Goal: Register for event/course

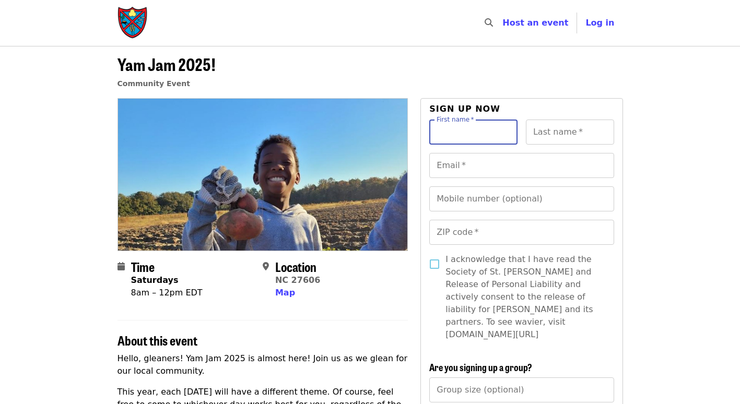
click at [472, 132] on input "First name   *" at bounding box center [473, 132] width 88 height 25
type input "****"
click at [554, 135] on input "Last name   *" at bounding box center [570, 132] width 88 height 25
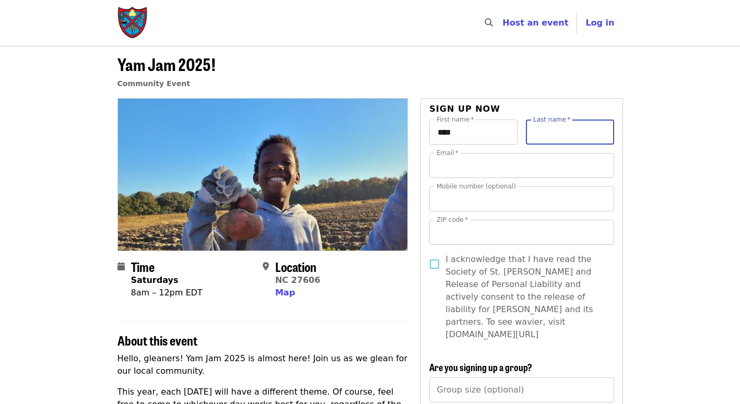
type input "********"
type input "**********"
type input "*****"
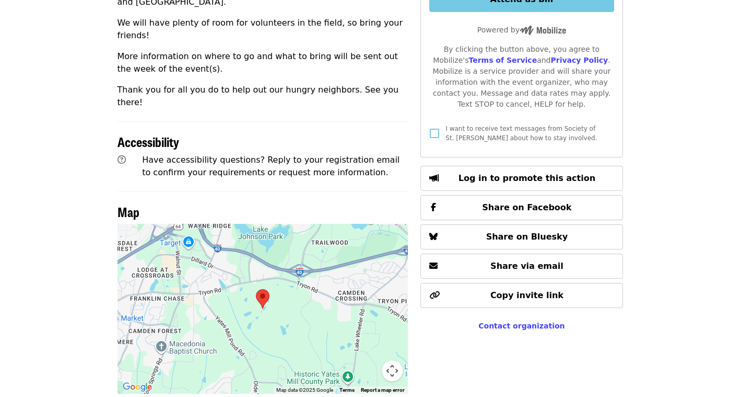
scroll to position [537, 0]
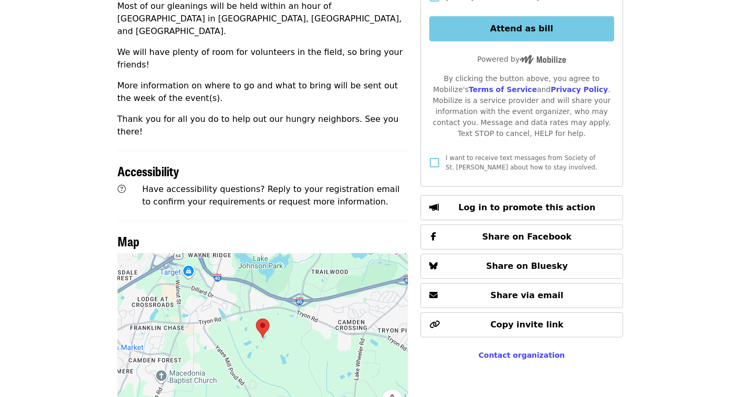
click at [272, 282] on div at bounding box center [263, 338] width 291 height 170
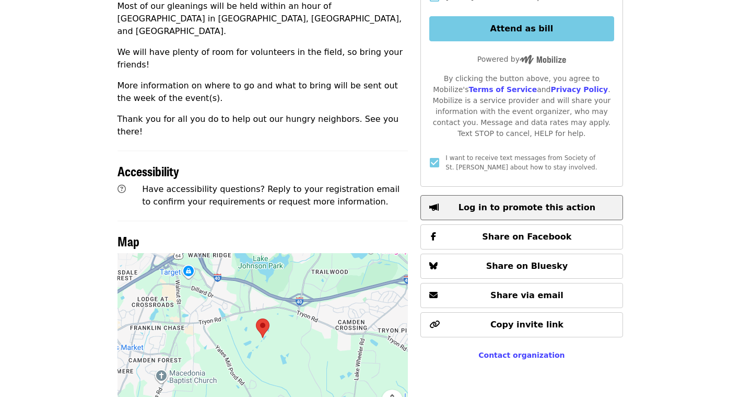
click at [476, 202] on span "Log in to promote this action" at bounding box center [527, 207] width 137 height 10
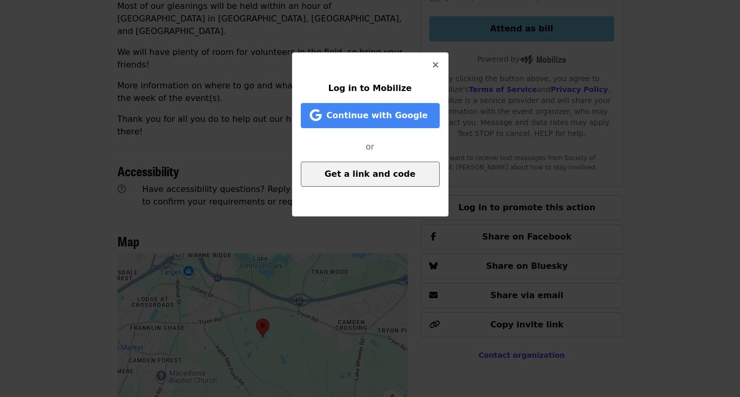
click at [354, 172] on span "Get a link and code" at bounding box center [369, 174] width 91 height 10
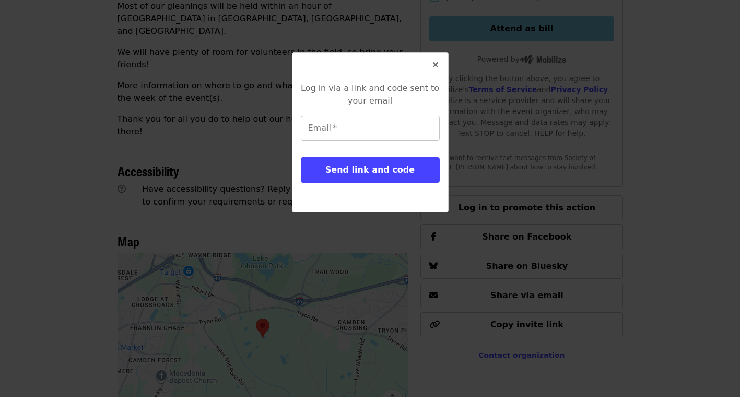
click at [341, 127] on input "Email   *" at bounding box center [370, 127] width 139 height 25
type input "**********"
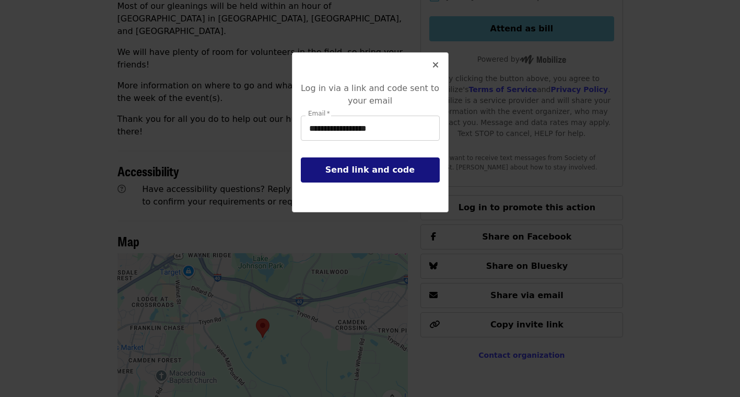
click at [374, 168] on span "Send link and code" at bounding box center [370, 170] width 89 height 10
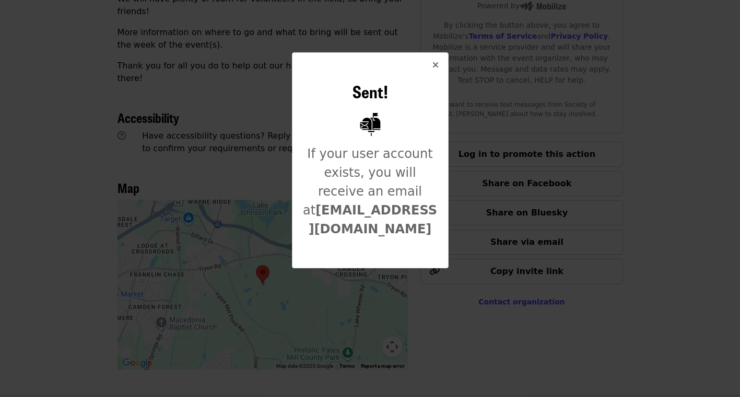
scroll to position [605, 0]
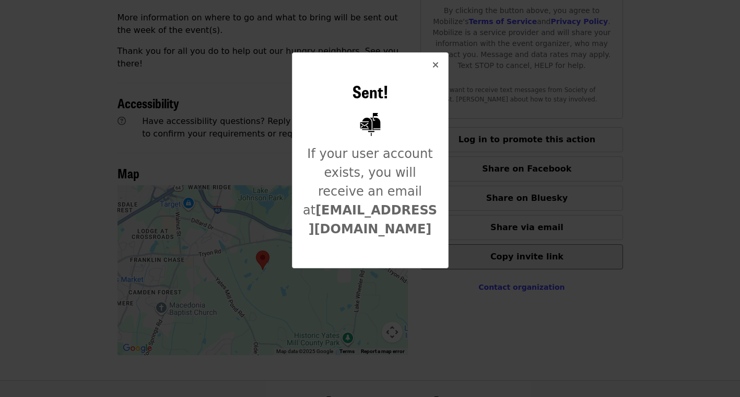
click at [594, 224] on div "Sent! If your user account exists, you will receive an email at [EMAIL_ADDRESS]…" at bounding box center [370, 198] width 740 height 397
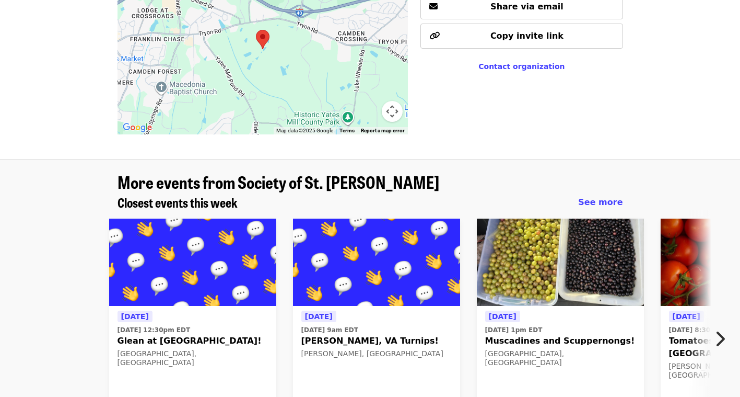
scroll to position [660, 0]
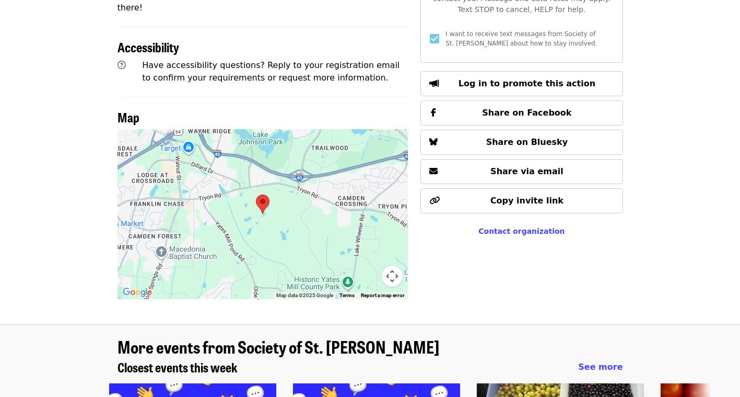
click at [265, 194] on img at bounding box center [263, 203] width 14 height 19
click at [395, 265] on button "Map camera controls" at bounding box center [392, 275] width 21 height 21
click at [259, 194] on div at bounding box center [263, 214] width 291 height 170
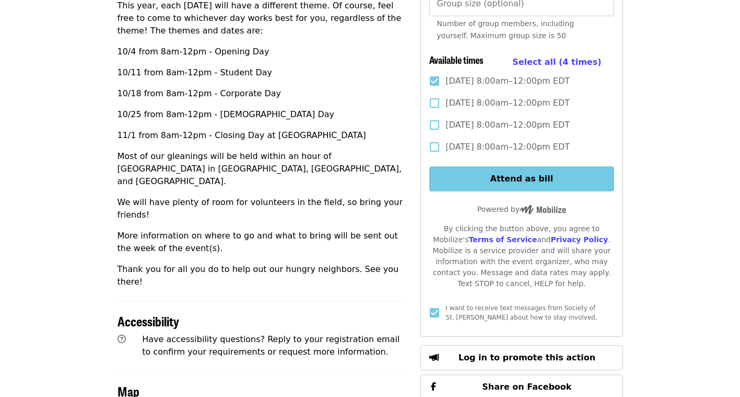
scroll to position [358, 0]
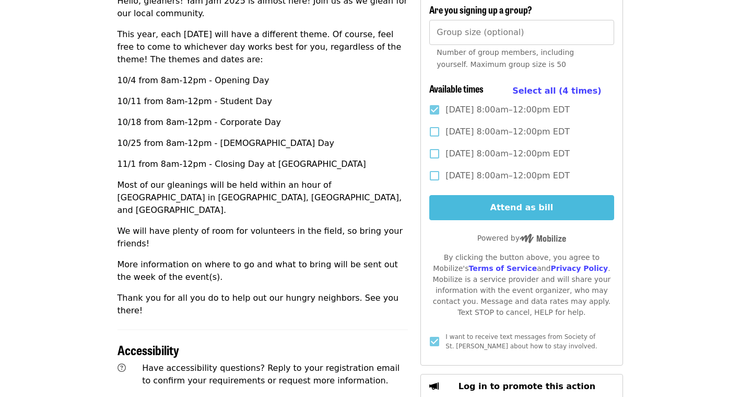
click at [504, 195] on button "Attend as bill" at bounding box center [521, 207] width 184 height 25
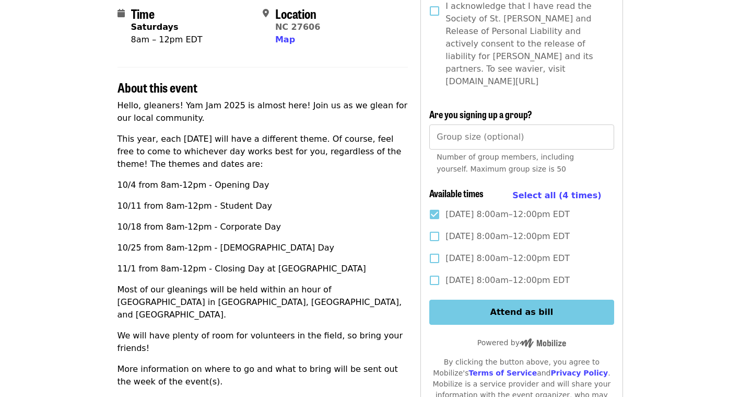
click at [386, 35] on div "Location [GEOGRAPHIC_DATA] 27606 Map" at bounding box center [331, 26] width 137 height 40
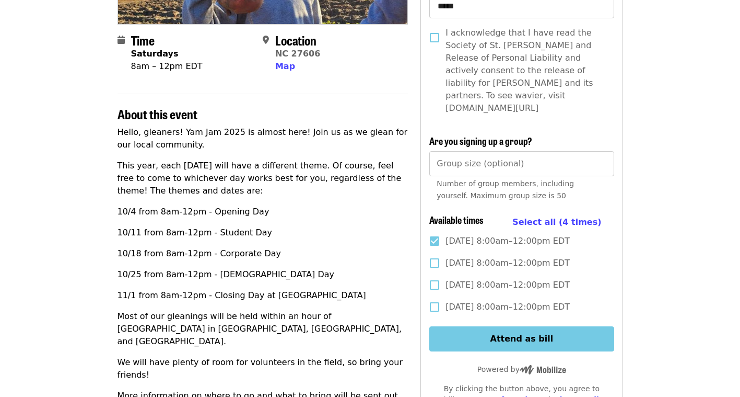
scroll to position [229, 0]
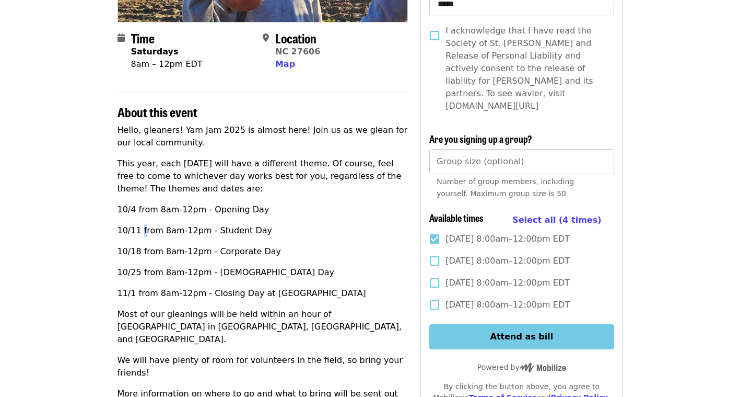
click at [144, 231] on p "10/11 from 8am-12pm - Student Day" at bounding box center [263, 230] width 291 height 13
click at [339, 234] on p "10/11 from 8am-12pm - Student Day" at bounding box center [263, 230] width 291 height 13
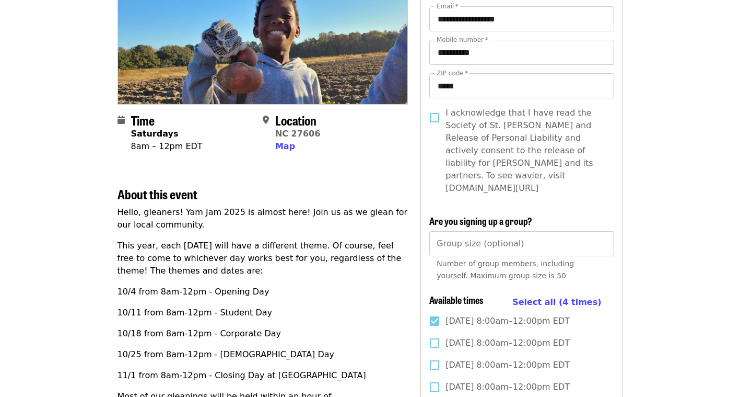
scroll to position [142, 0]
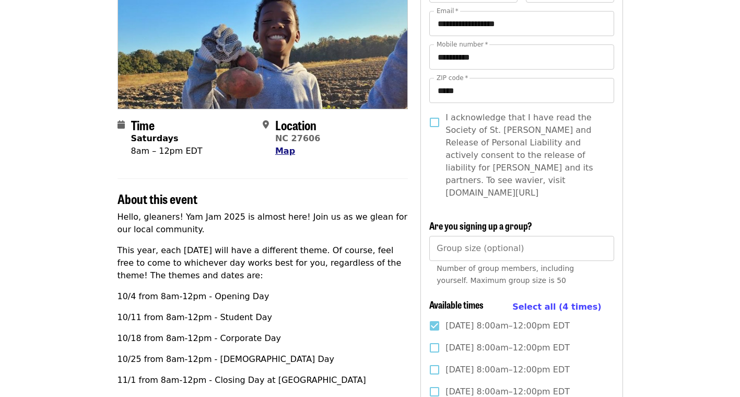
click at [285, 149] on span "Map" at bounding box center [285, 151] width 20 height 10
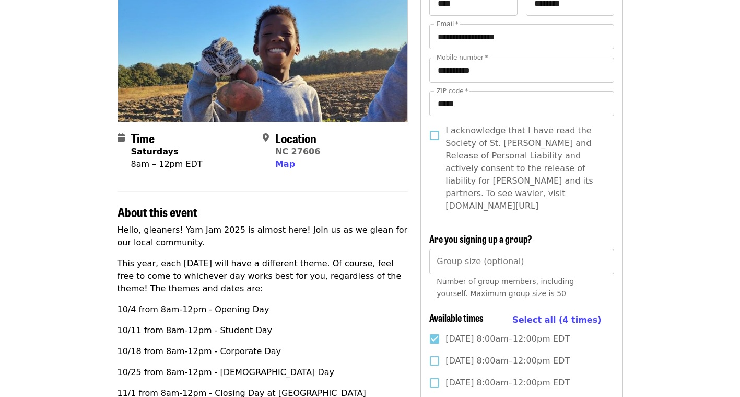
scroll to position [92, 0]
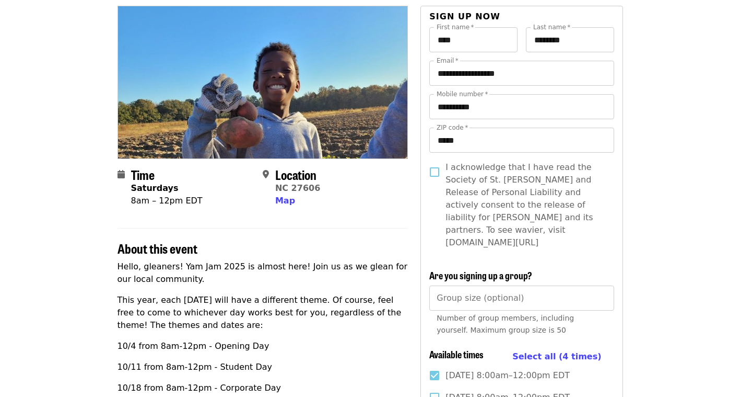
click at [466, 226] on span "I acknowledge that I have read the Society of St. [PERSON_NAME] and Release of …" at bounding box center [526, 205] width 160 height 88
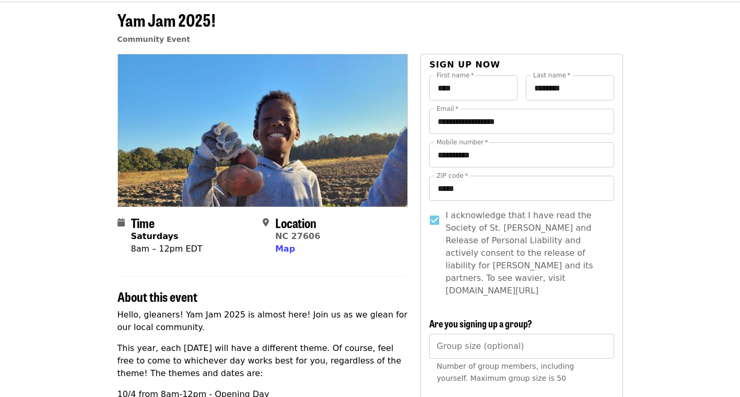
scroll to position [0, 0]
